Goal: Task Accomplishment & Management: Manage account settings

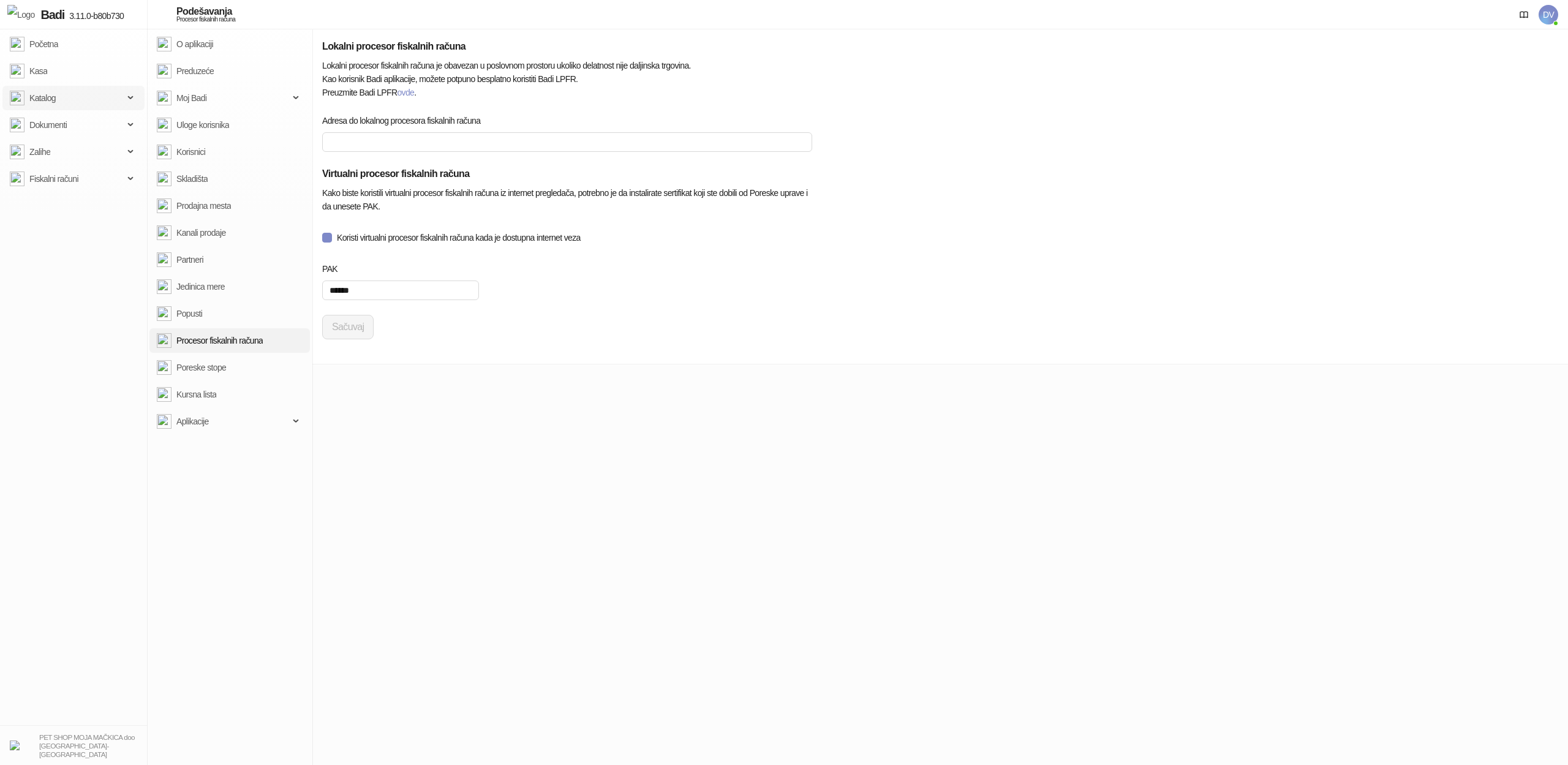
type input "**********"
click at [99, 99] on span "Katalog" at bounding box center [67, 98] width 114 height 25
click at [53, 169] on link "Artikli" at bounding box center [34, 179] width 38 height 25
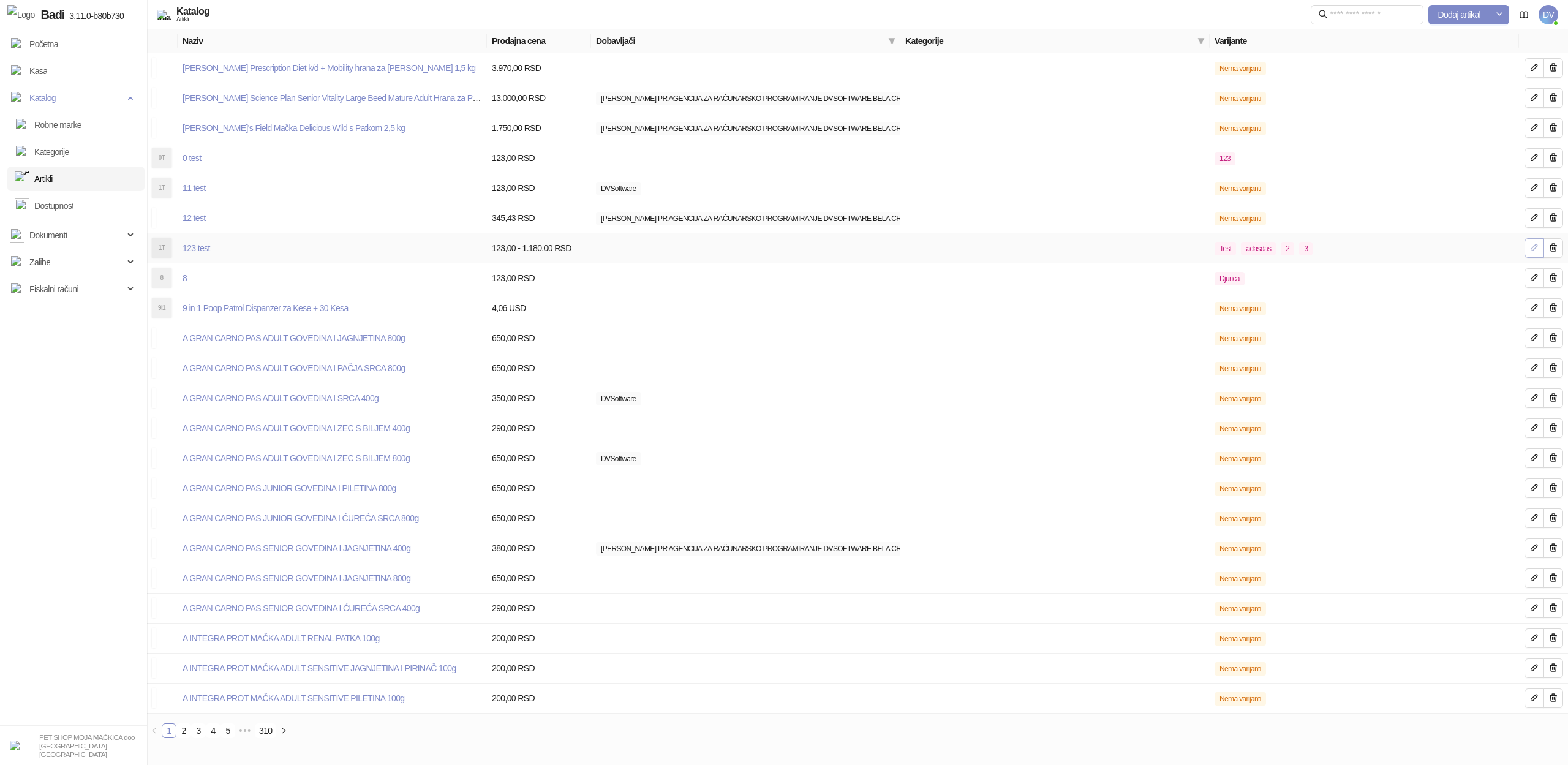
click at [1535, 251] on icon "button" at bounding box center [1534, 248] width 10 height 10
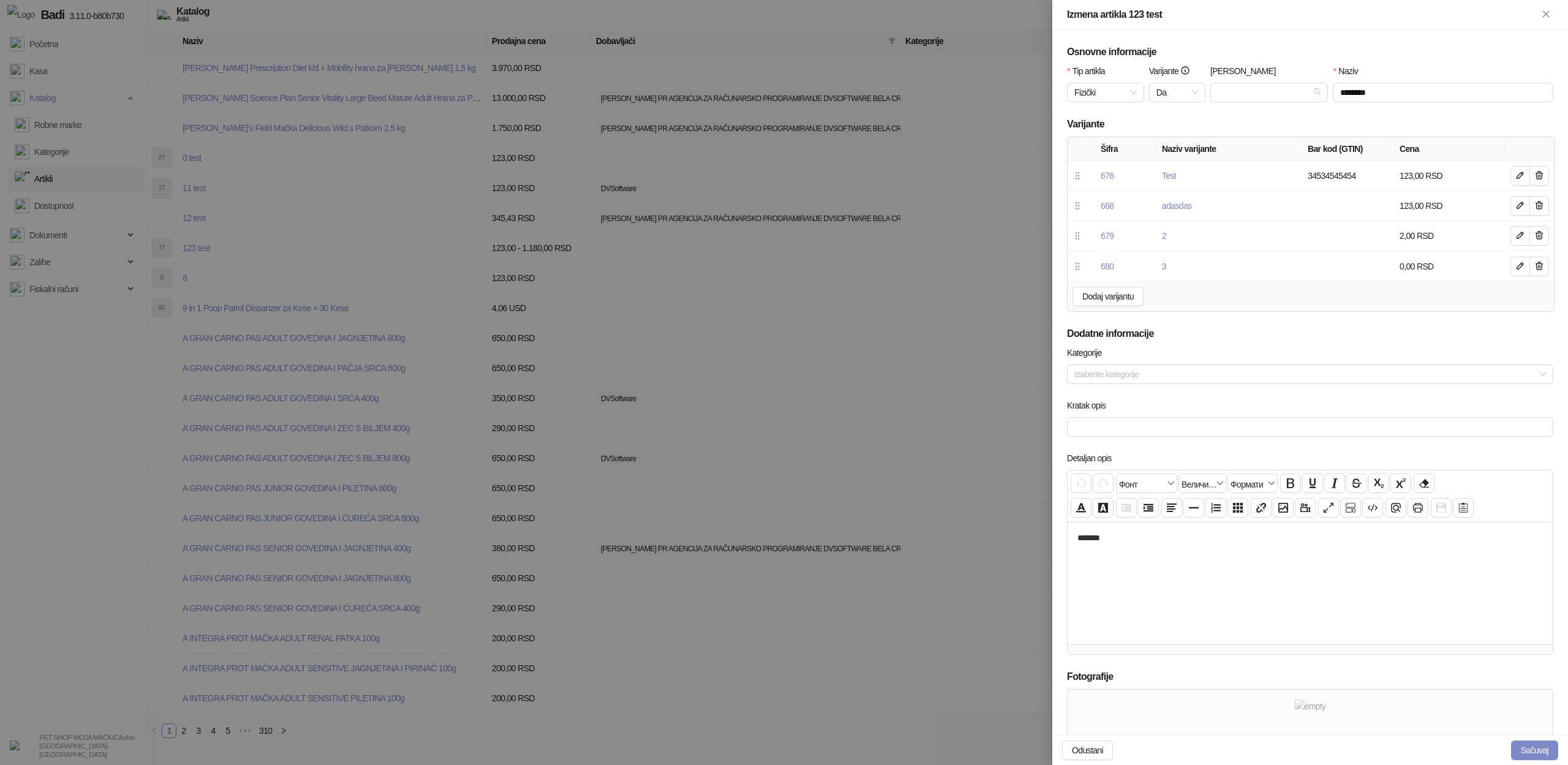
scroll to position [224, 0]
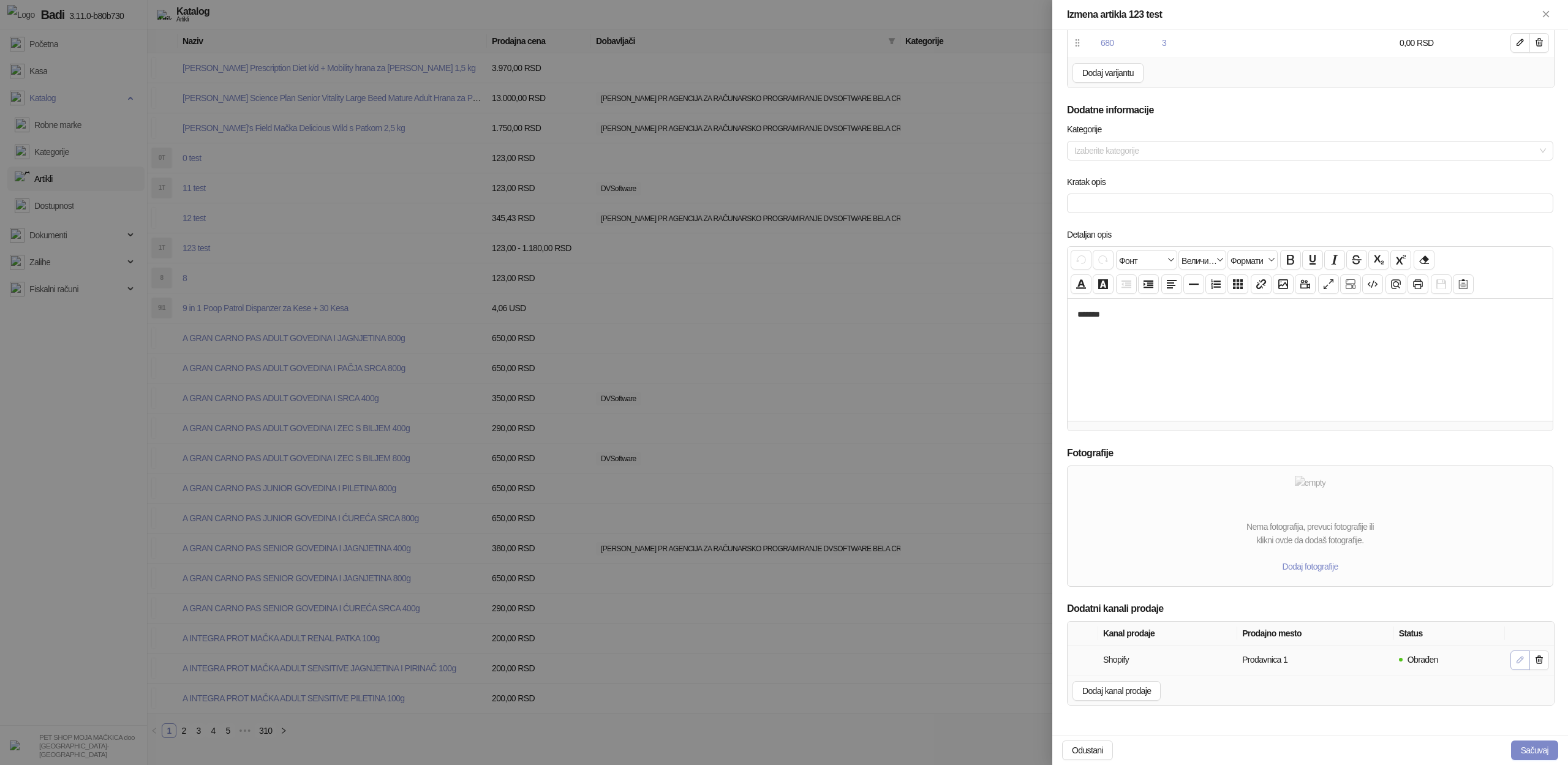
click at [1515, 661] on icon "button" at bounding box center [1520, 660] width 10 height 10
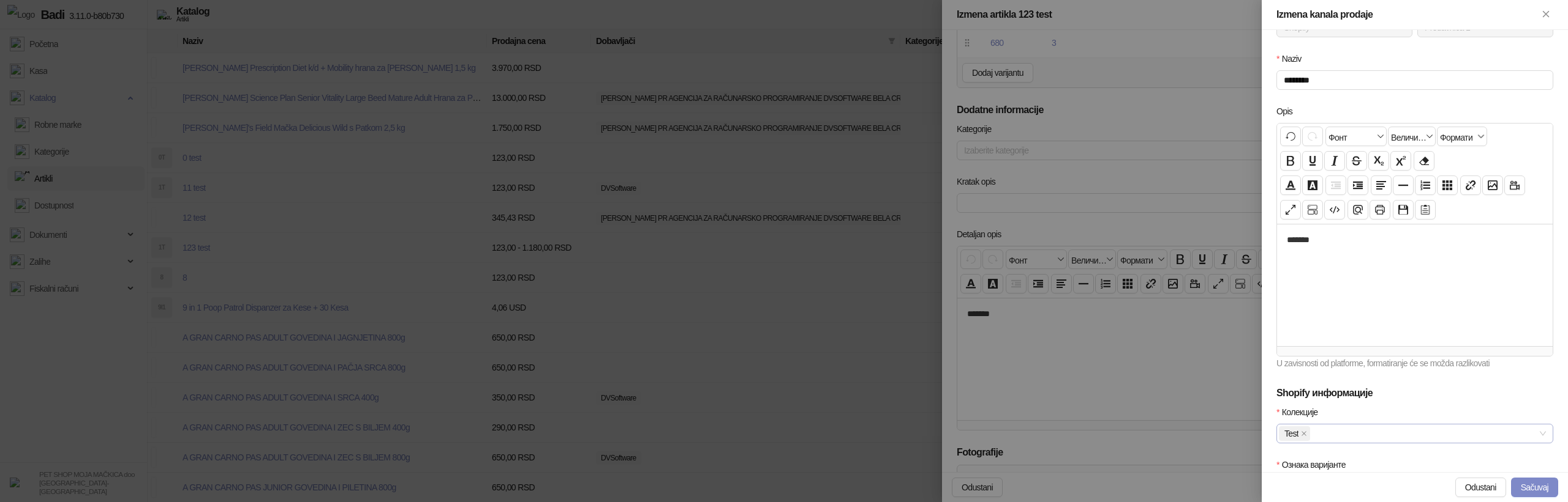
scroll to position [0, 0]
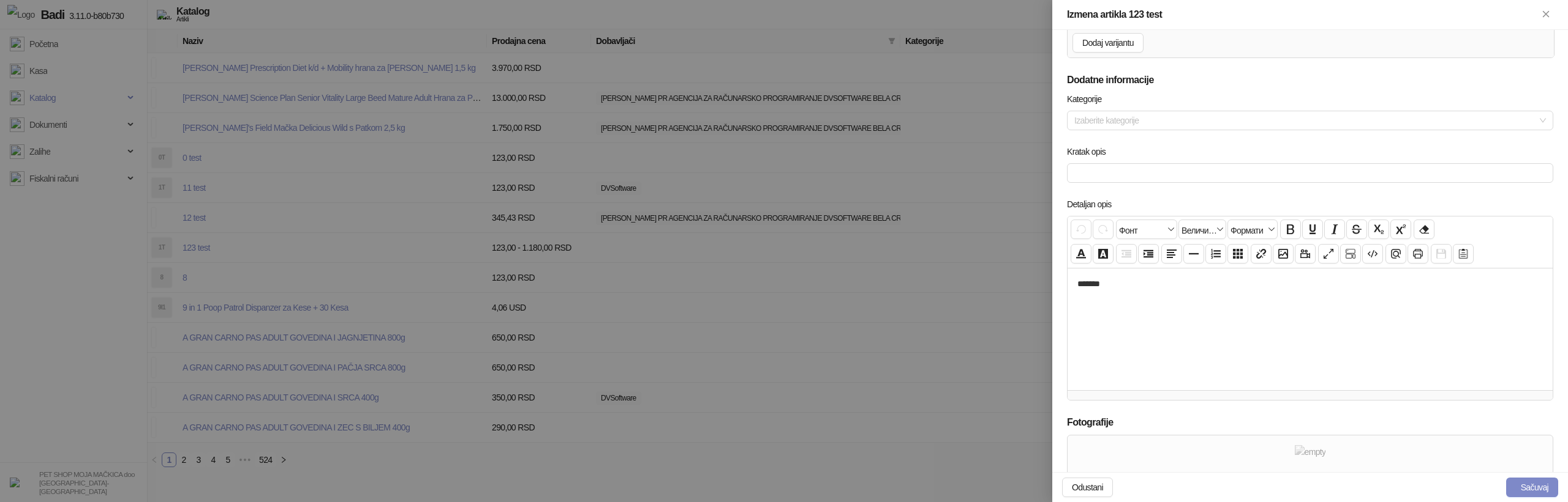
scroll to position [485, 0]
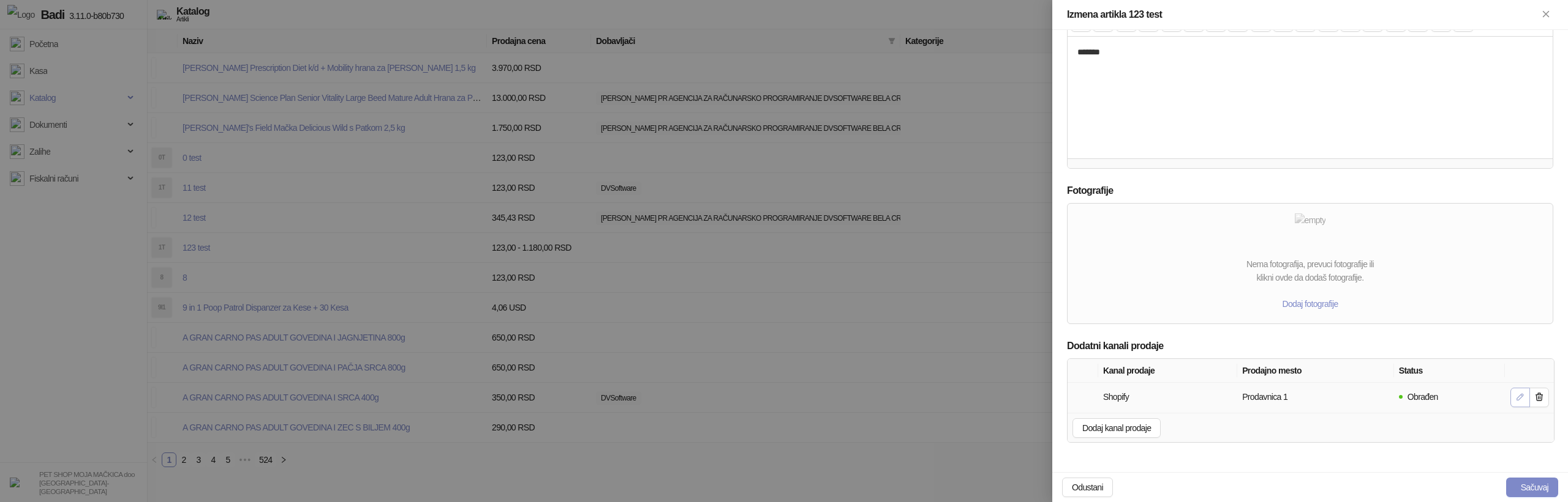
click at [1516, 398] on icon "button" at bounding box center [1520, 397] width 10 height 10
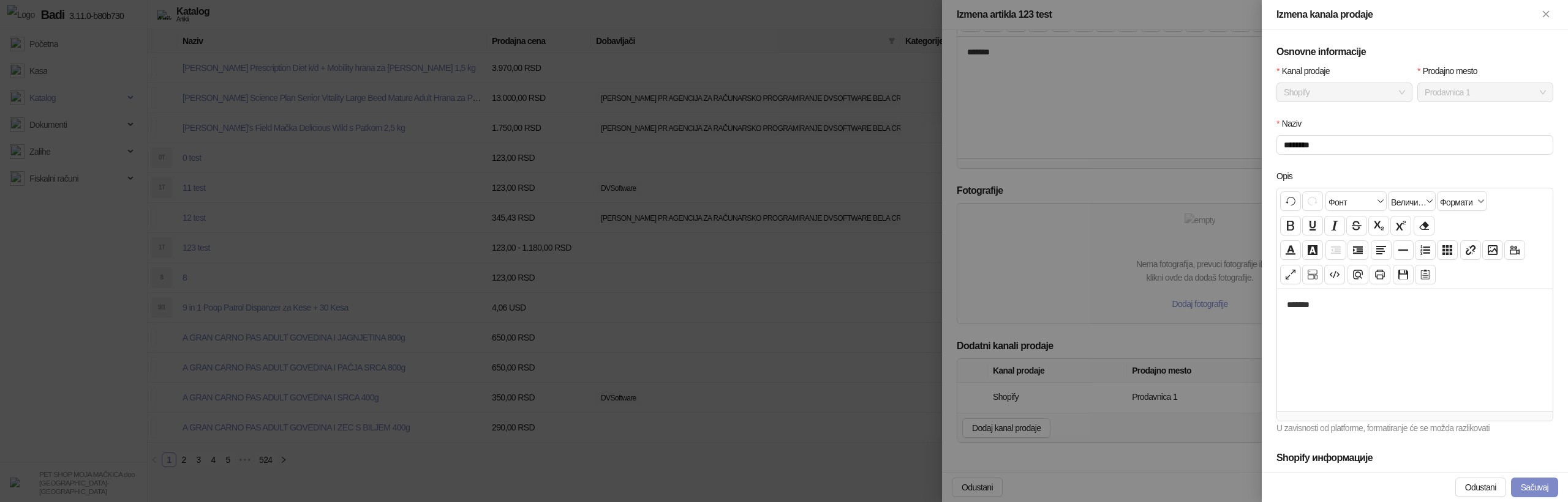
scroll to position [260, 0]
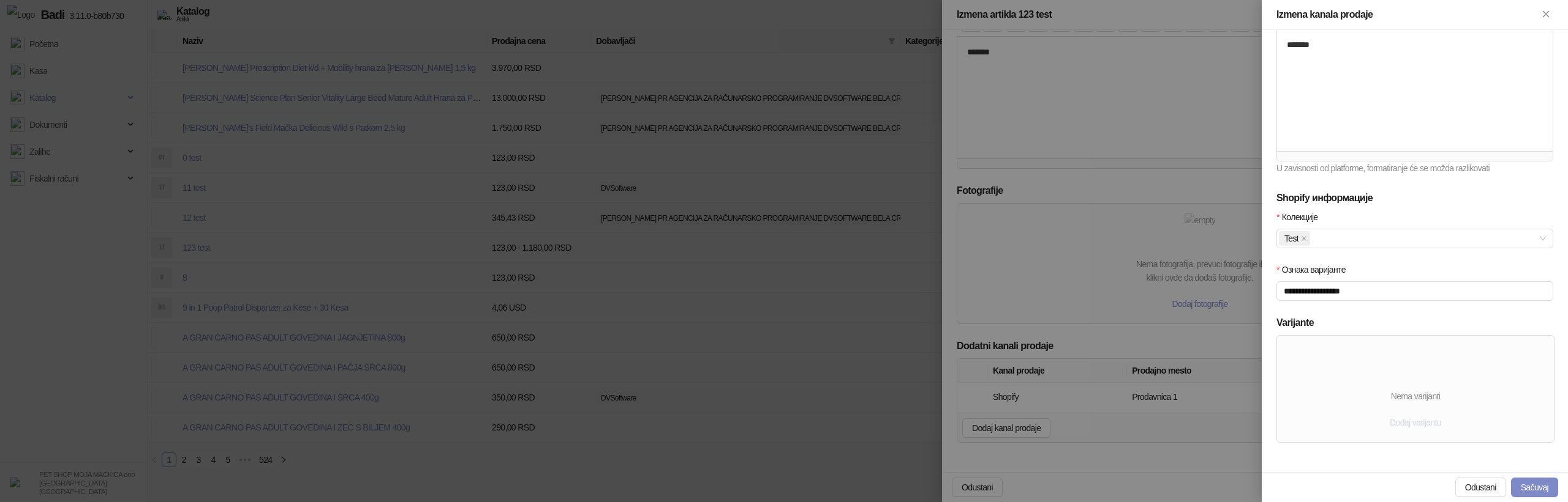
click at [1422, 420] on span "Dodaj varijantu" at bounding box center [1415, 423] width 52 height 10
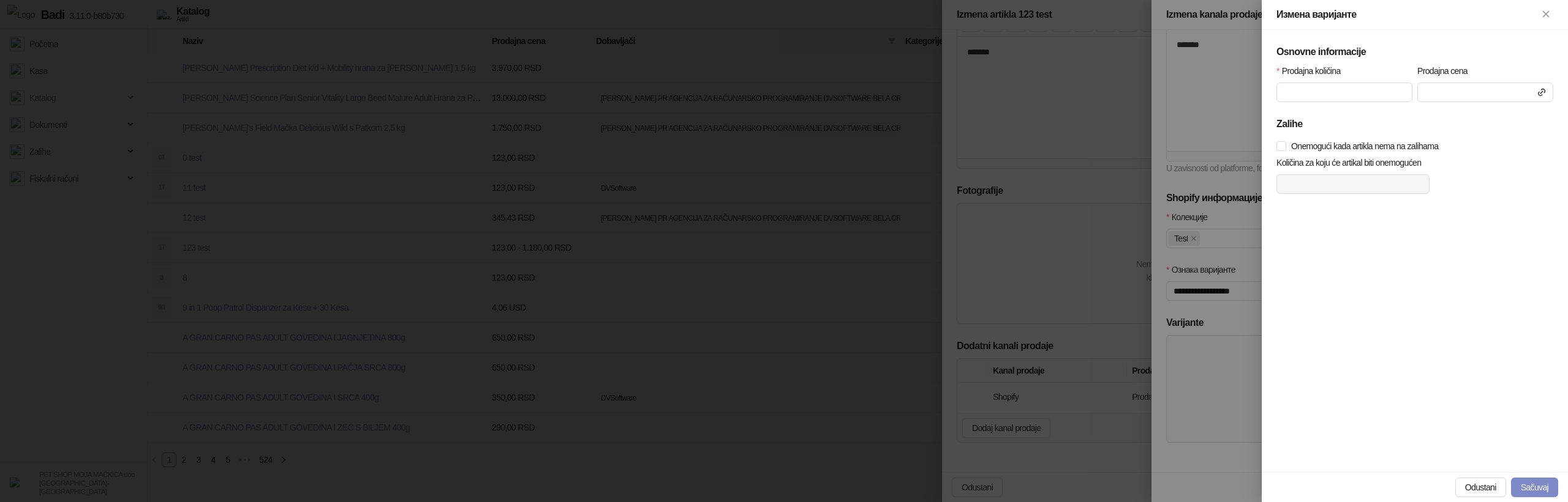
click at [1218, 361] on div at bounding box center [784, 251] width 1568 height 502
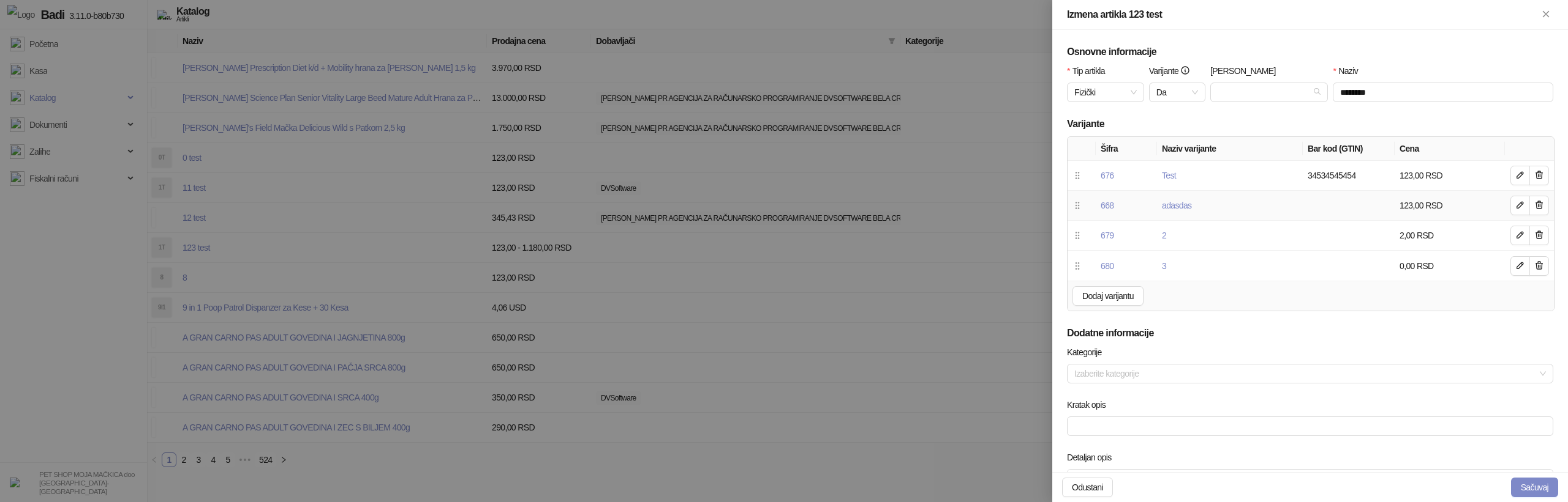
scroll to position [485, 0]
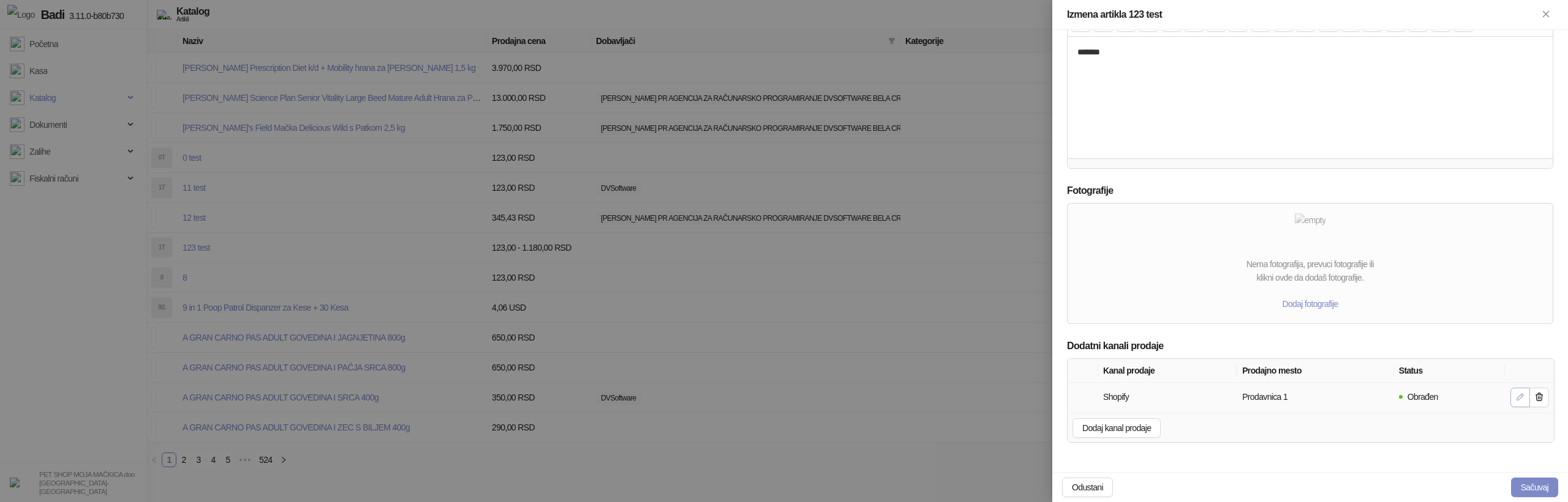
click at [1511, 393] on button "button" at bounding box center [1520, 398] width 20 height 20
click at [1518, 393] on icon "button" at bounding box center [1520, 397] width 10 height 10
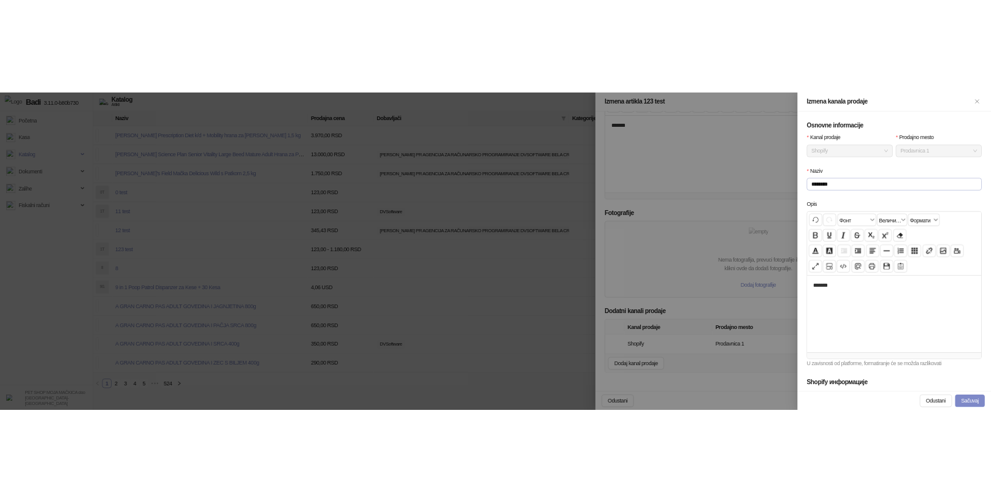
scroll to position [261, 0]
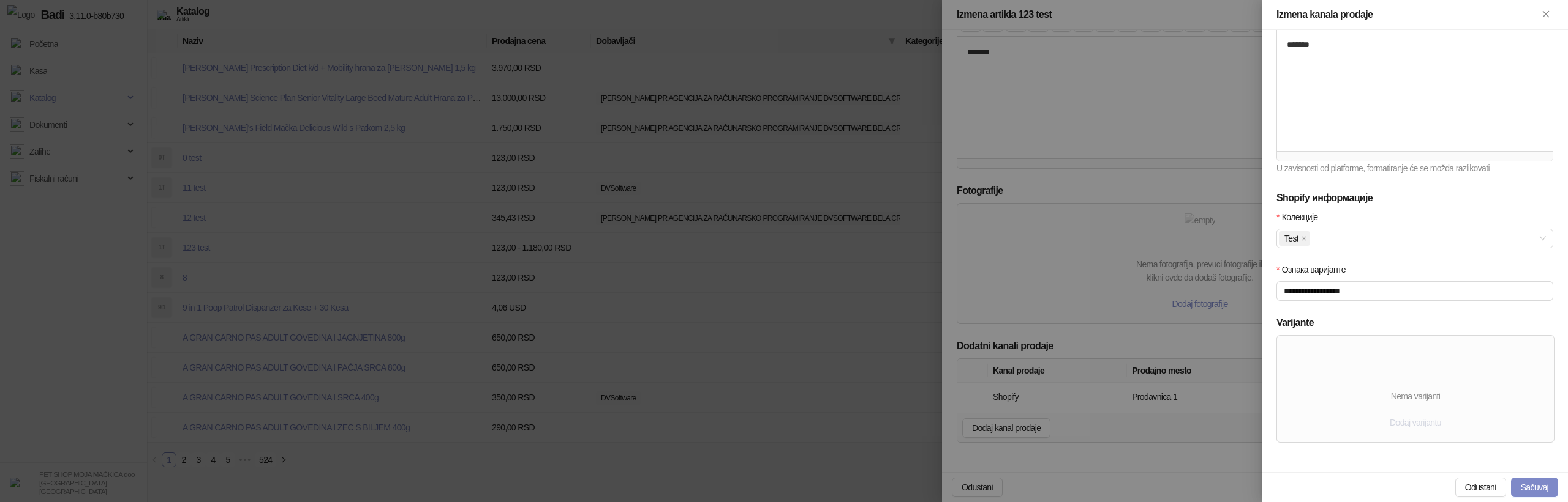
click at [1402, 423] on span "Dodaj varijantu" at bounding box center [1415, 423] width 52 height 10
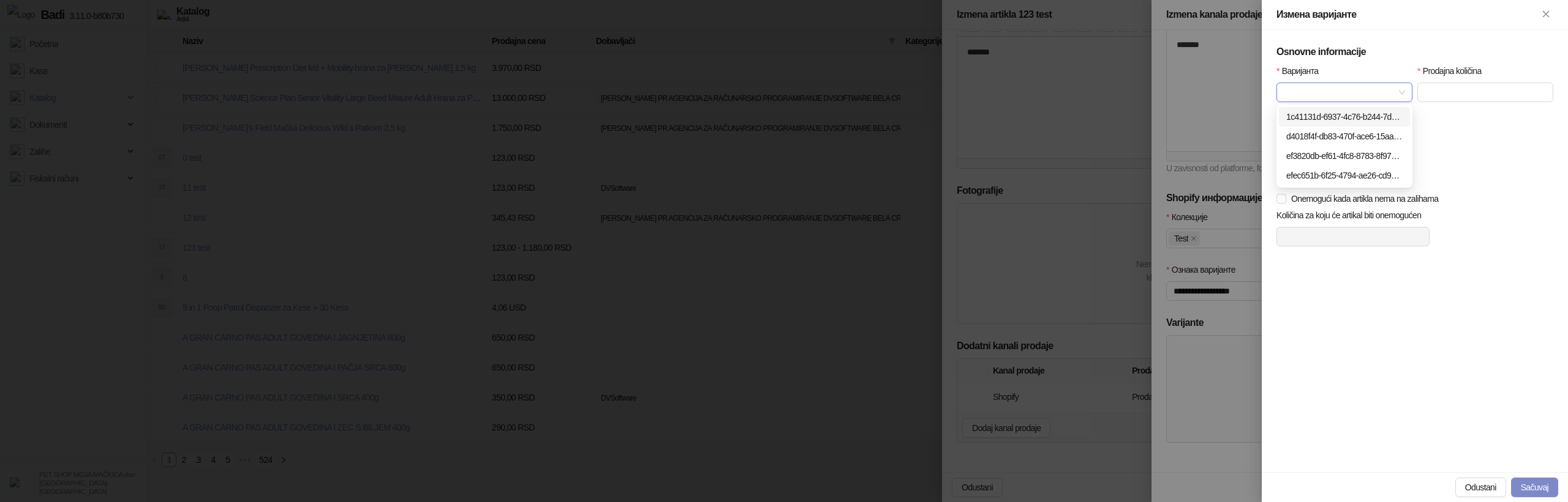
click at [1393, 94] on input "Варијанта" at bounding box center [1338, 92] width 110 height 18
click at [1383, 104] on div "Варијанта" at bounding box center [1414, 90] width 282 height 53
click at [1394, 90] on input "Варијанта" at bounding box center [1408, 92] width 251 height 18
click at [1391, 318] on div "Osnovne informacije Варијанта Prodajna količina Prodajna cena Zalihe Onemogući …" at bounding box center [1414, 251] width 307 height 442
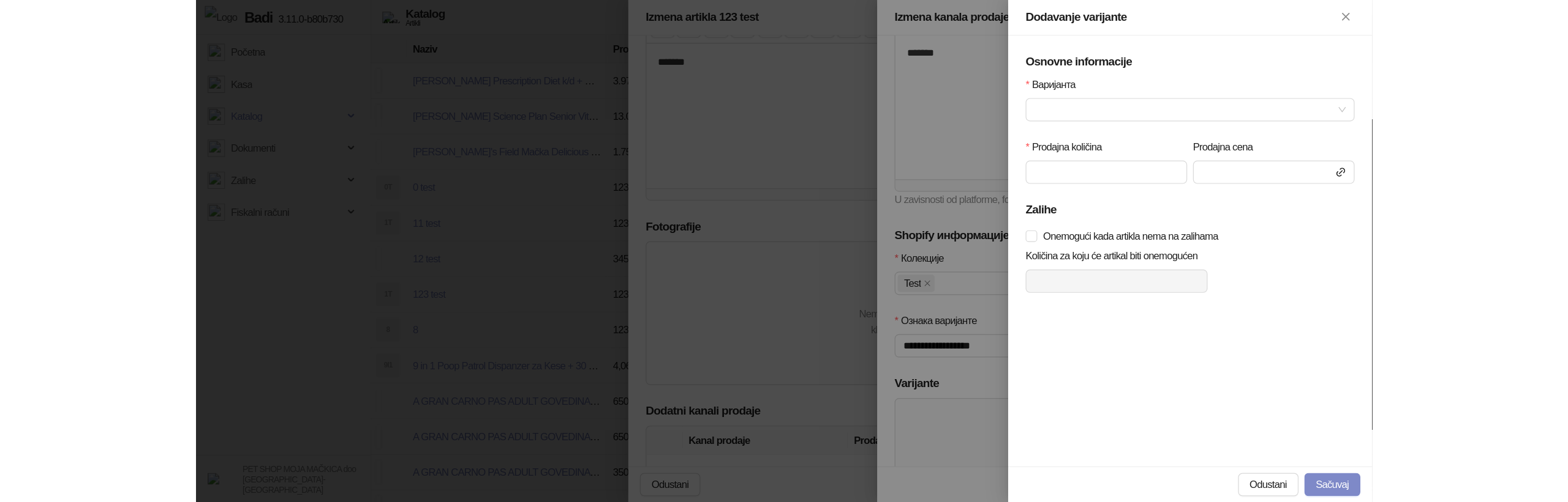
scroll to position [0, 0]
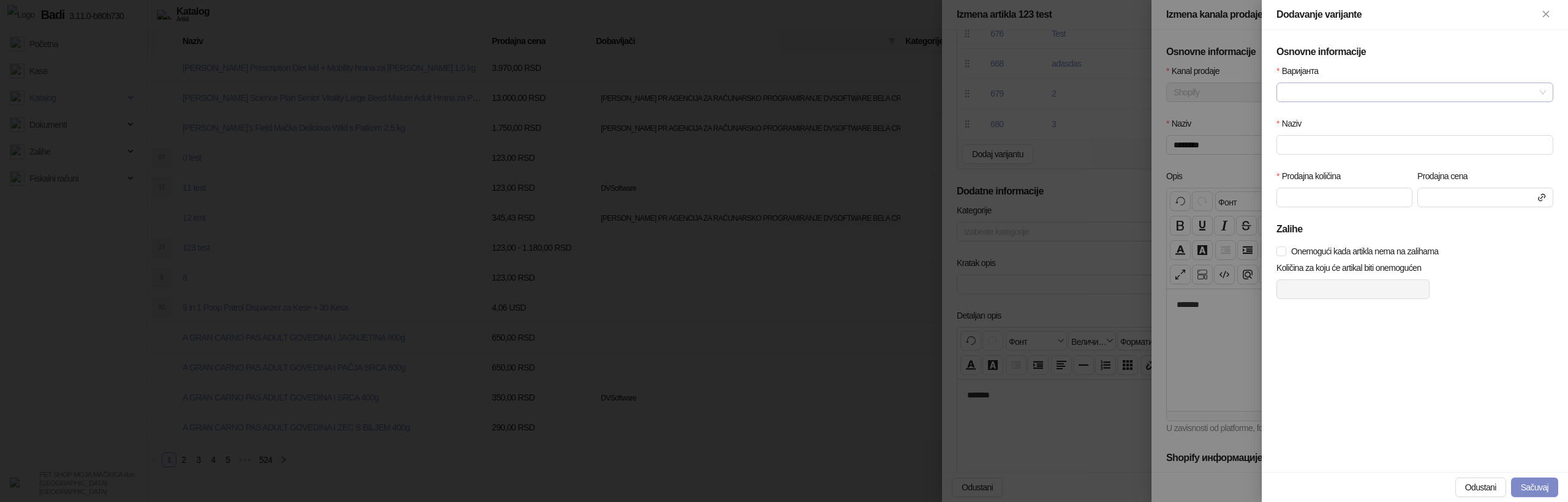
click at [1355, 93] on input "Варијанта" at bounding box center [1408, 92] width 251 height 18
click at [1320, 119] on div "Test" at bounding box center [1415, 116] width 258 height 13
click at [1345, 83] on span "Test" at bounding box center [1414, 92] width 262 height 18
click at [1326, 130] on div "adasdas" at bounding box center [1415, 136] width 258 height 13
click at [1331, 143] on input "*******" at bounding box center [1414, 146] width 277 height 20
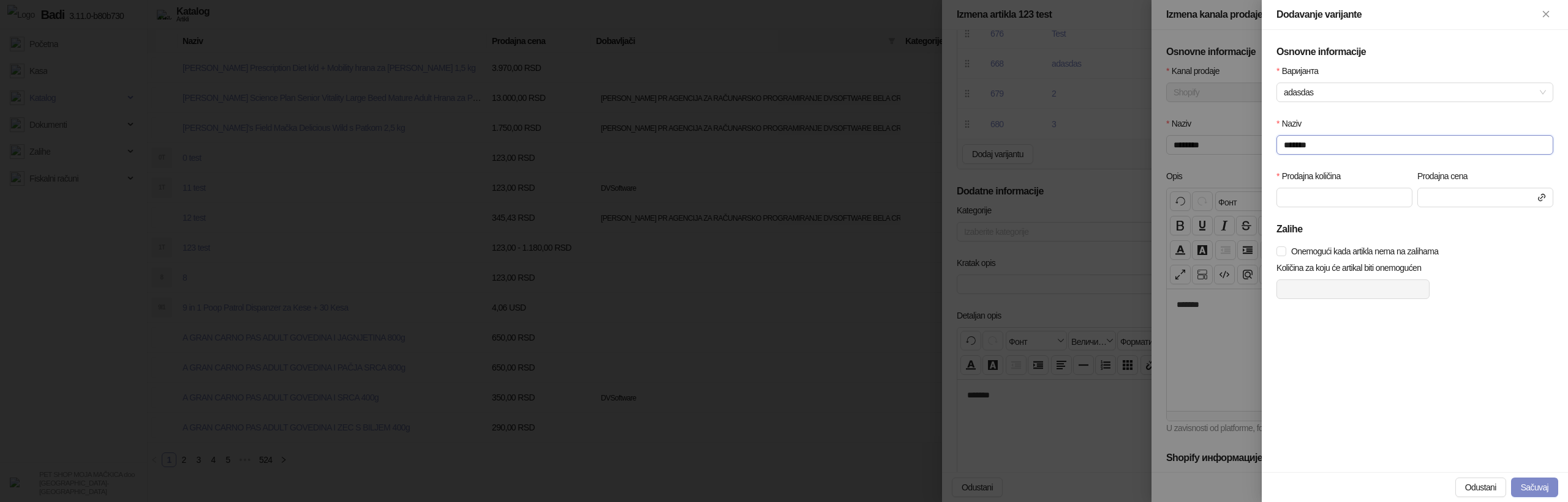
click at [1331, 143] on input "*******" at bounding box center [1414, 146] width 277 height 20
click at [1353, 96] on span "adasdas" at bounding box center [1414, 92] width 262 height 18
click at [1316, 157] on div "2" at bounding box center [1415, 156] width 258 height 13
type input "*"
click at [1338, 268] on span at bounding box center [1310, 269] width 55 height 18
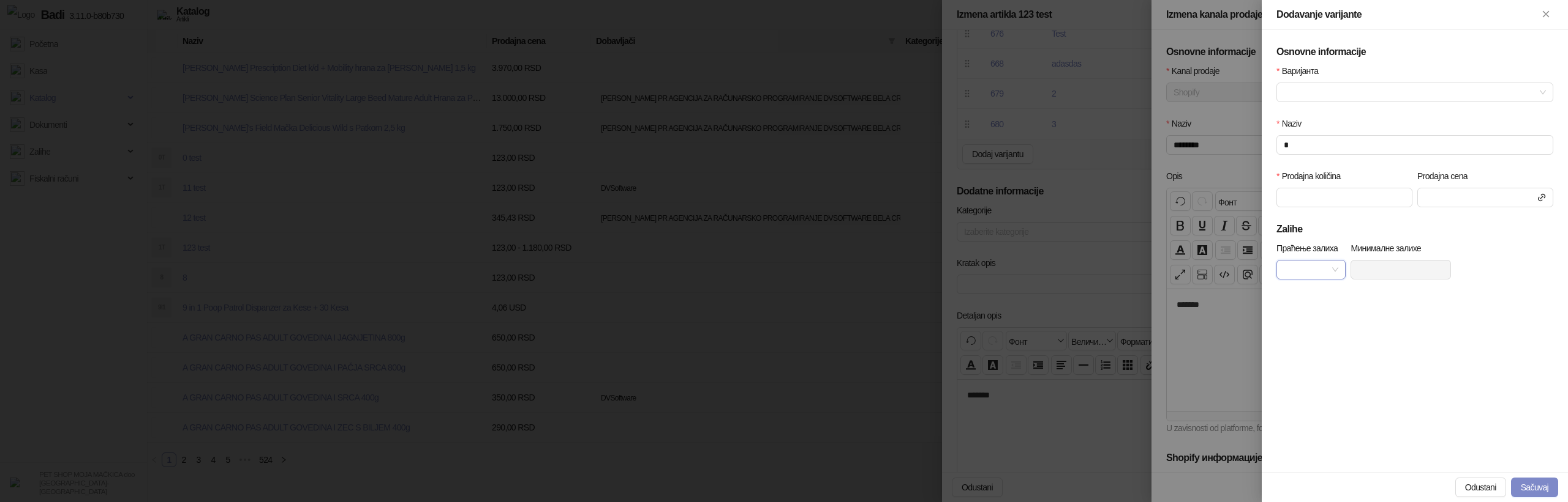
click at [1236, 325] on div at bounding box center [784, 251] width 1568 height 502
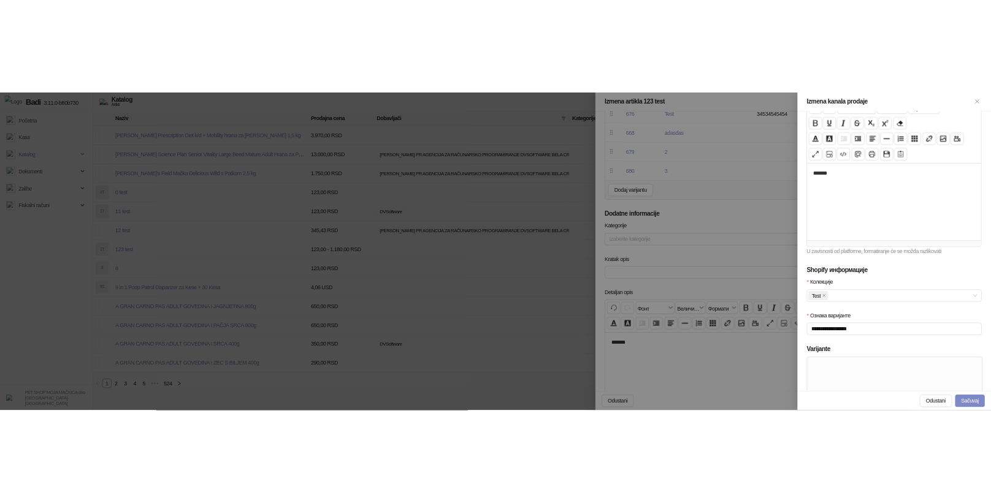
scroll to position [261, 0]
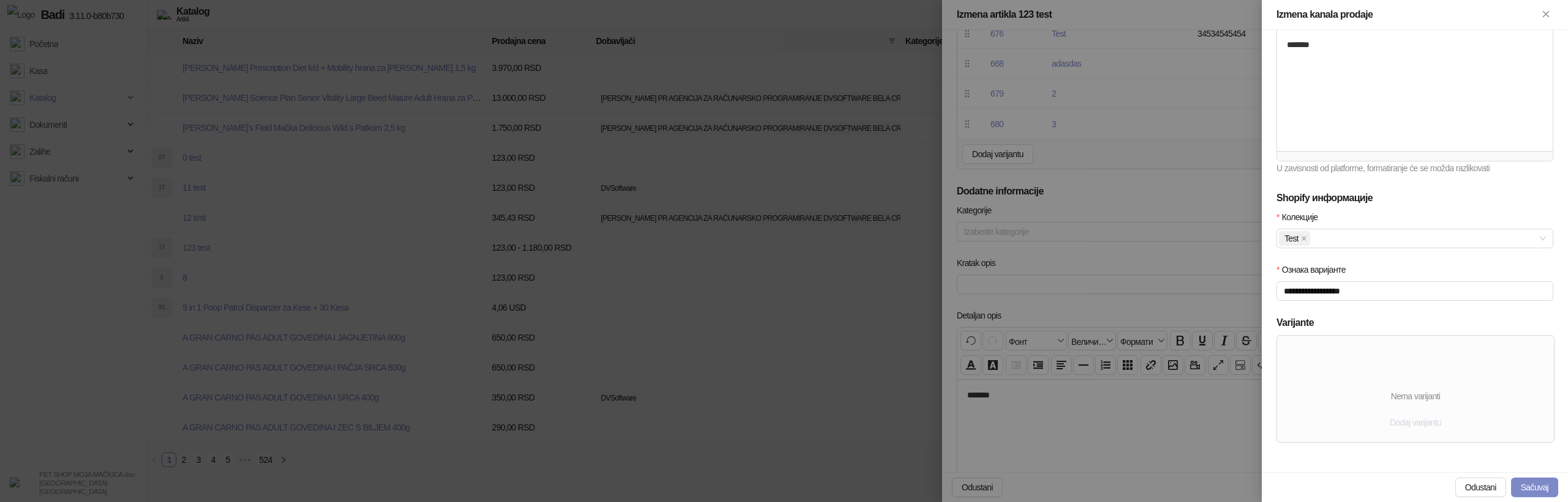
click at [1412, 423] on span "Dodaj varijantu" at bounding box center [1415, 423] width 52 height 10
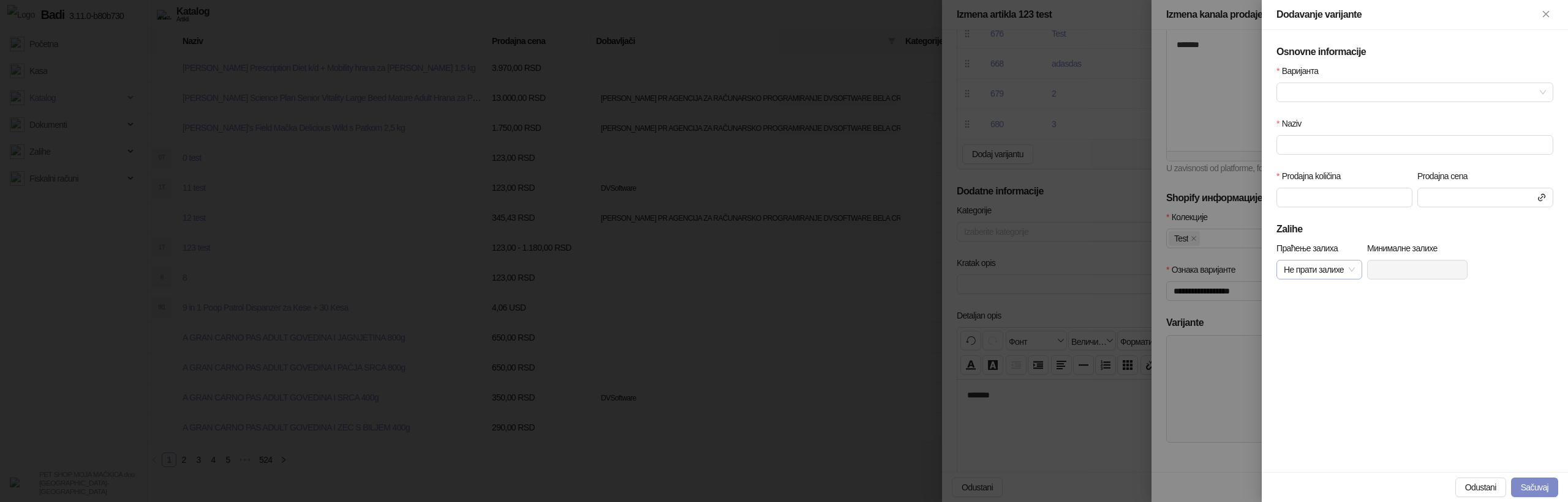
click at [1351, 271] on span "Не прати залихе" at bounding box center [1318, 269] width 71 height 18
click at [1338, 294] on div "Прати залихе" at bounding box center [1323, 293] width 74 height 13
click at [1332, 269] on span "Прати залихе" at bounding box center [1313, 269] width 61 height 18
click at [1328, 317] on div "Не прати залихе" at bounding box center [1317, 313] width 62 height 13
click at [1376, 86] on input "Варијанта" at bounding box center [1408, 92] width 251 height 18
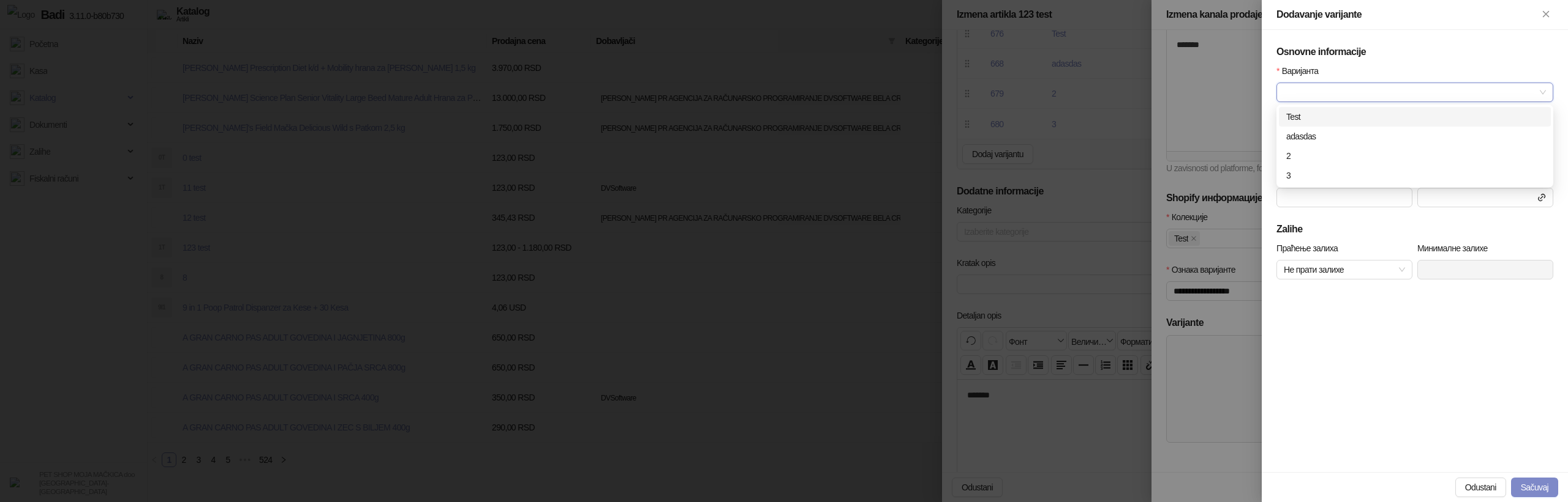
click at [1334, 113] on div "Test" at bounding box center [1415, 116] width 258 height 13
type input "****"
click at [1338, 196] on input "Prodajna količina" at bounding box center [1344, 198] width 135 height 18
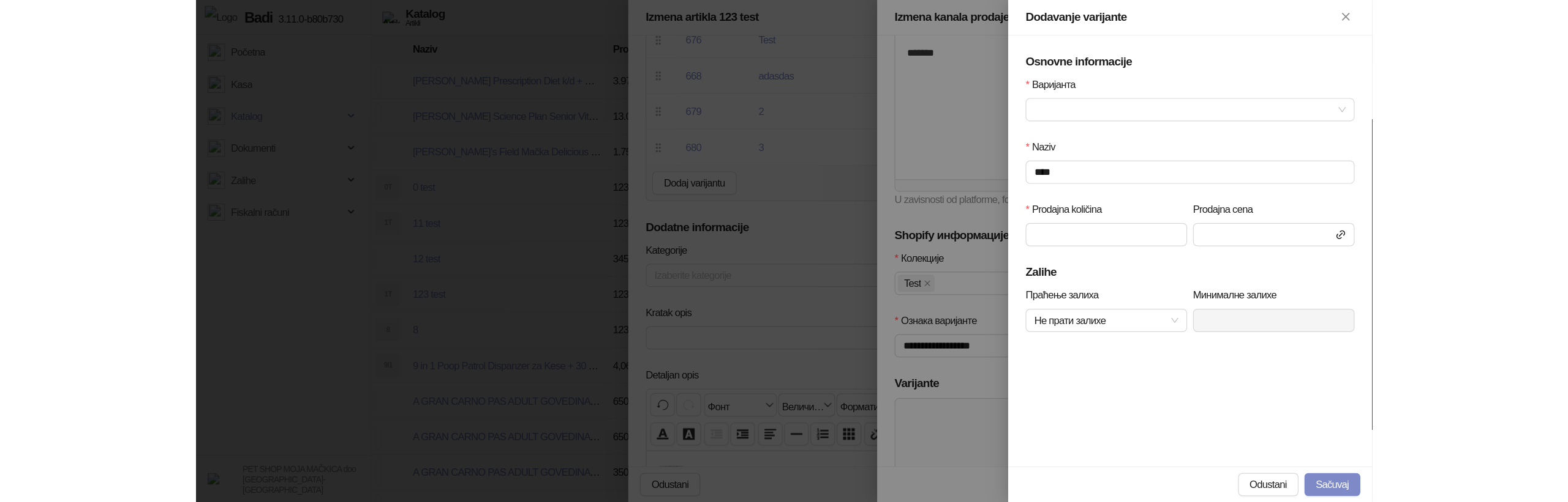
scroll to position [0, 0]
